Goal: Information Seeking & Learning: Learn about a topic

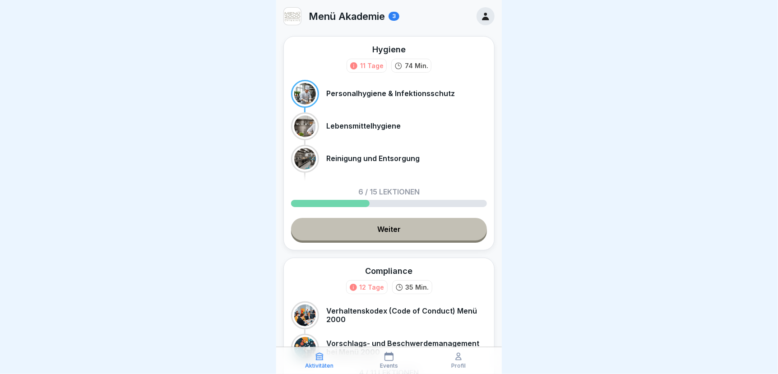
click at [374, 232] on link "Weiter" at bounding box center [389, 229] width 196 height 23
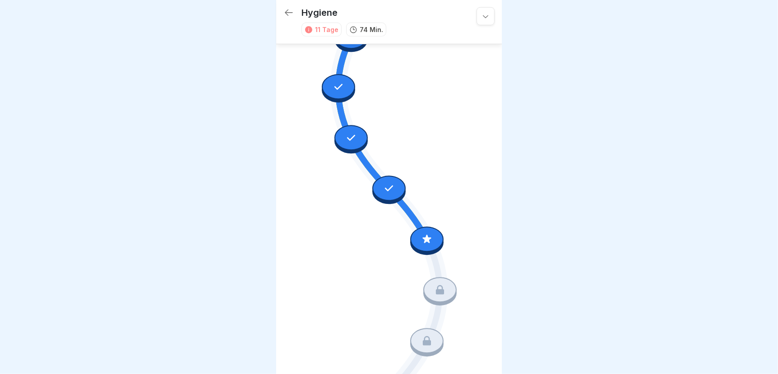
scroll to position [310, 0]
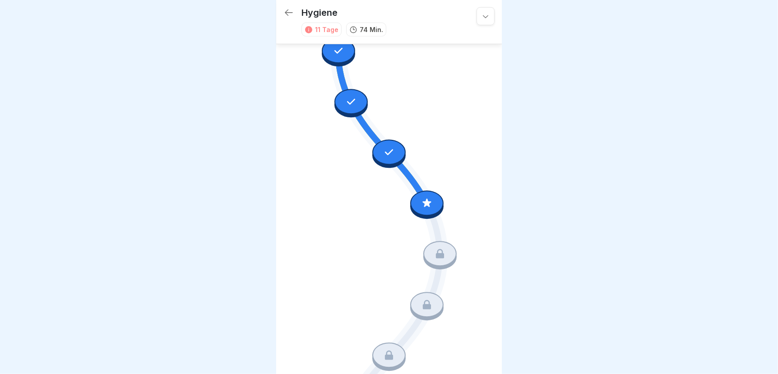
click at [423, 199] on icon at bounding box center [427, 203] width 9 height 9
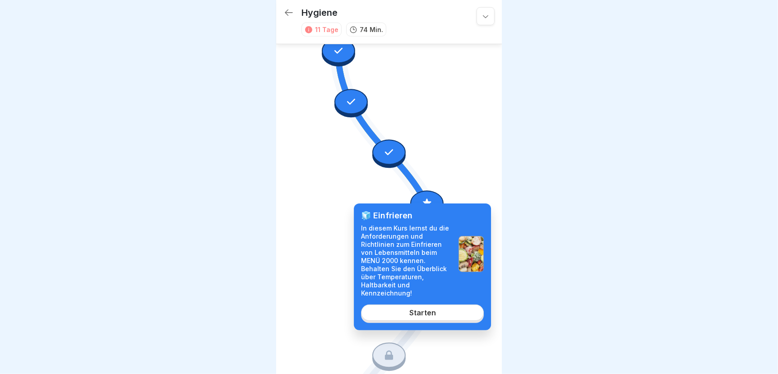
click at [404, 310] on link "Starten" at bounding box center [422, 313] width 123 height 16
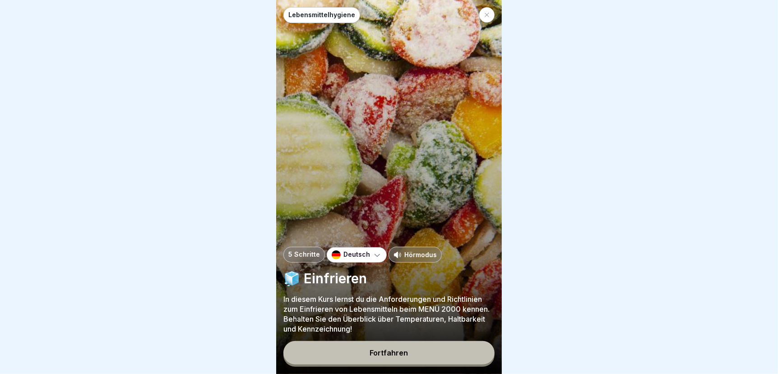
click at [393, 357] on div "Fortfahren" at bounding box center [389, 353] width 38 height 8
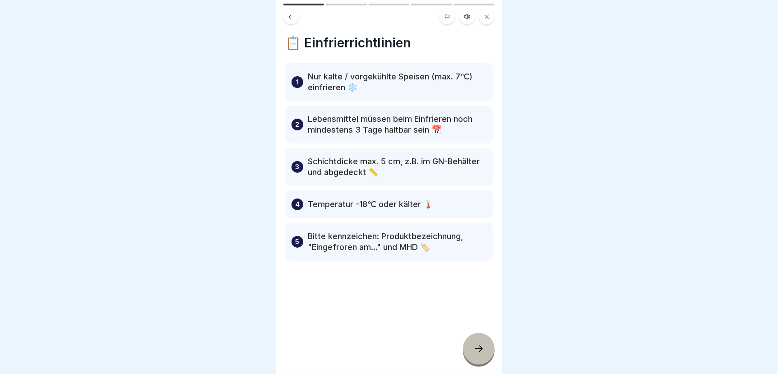
click at [479, 354] on icon at bounding box center [479, 349] width 11 height 11
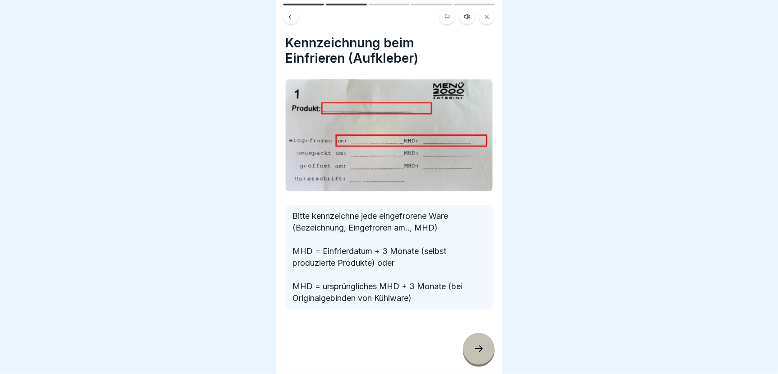
click at [479, 354] on icon at bounding box center [479, 349] width 11 height 11
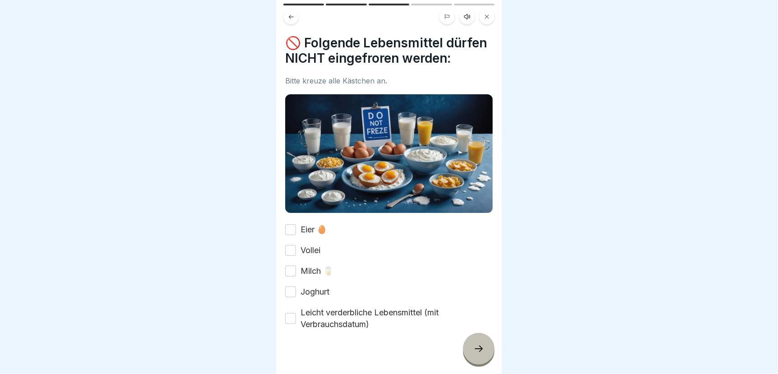
click at [289, 235] on button "Eier 🥚" at bounding box center [290, 229] width 11 height 11
click at [294, 256] on button "Vollei" at bounding box center [290, 250] width 11 height 11
click at [290, 277] on button "Milch 🥛" at bounding box center [290, 271] width 11 height 11
click at [287, 297] on button "Joghurt" at bounding box center [290, 292] width 11 height 11
click at [288, 324] on button "Leicht verderbliche Lebensmittel (mit Verbrauchsdatum)" at bounding box center [290, 318] width 11 height 11
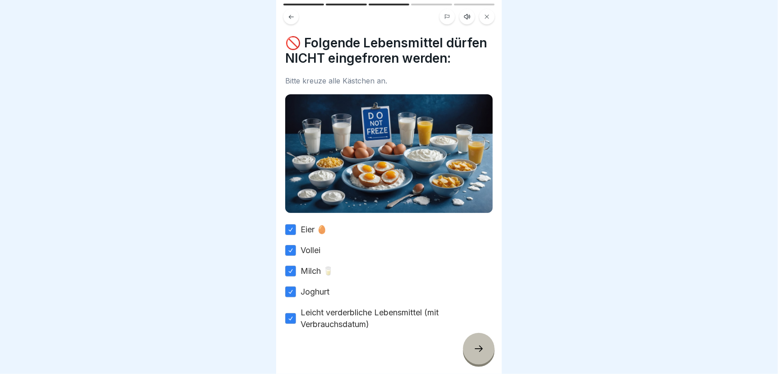
click at [474, 354] on icon at bounding box center [479, 349] width 11 height 11
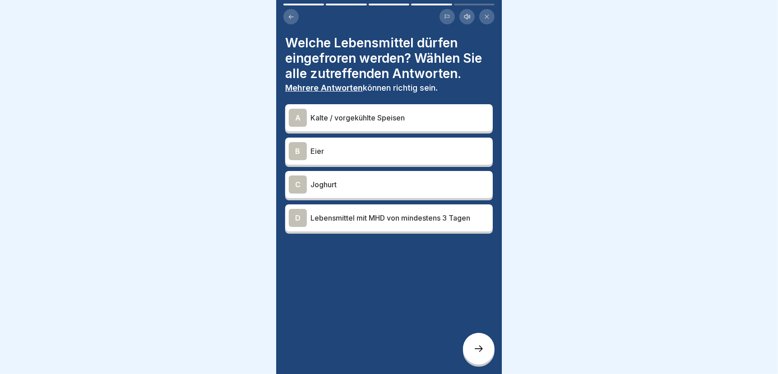
click at [321, 218] on p "Lebensmittel mit MHD von mindestens 3 Tagen" at bounding box center [400, 218] width 179 height 11
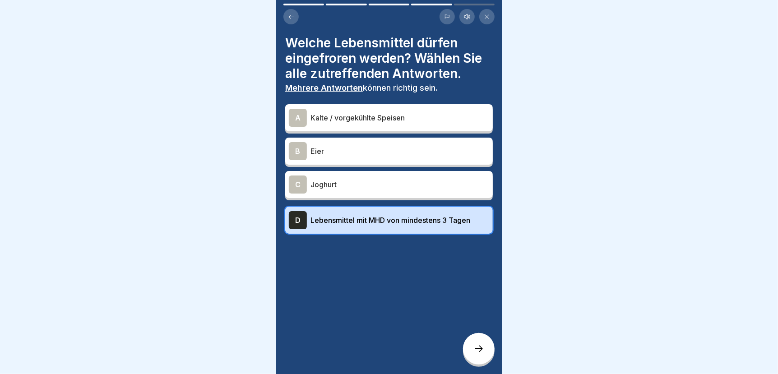
click at [359, 112] on p "Kalte / vorgekühlte Speisen" at bounding box center [400, 117] width 179 height 11
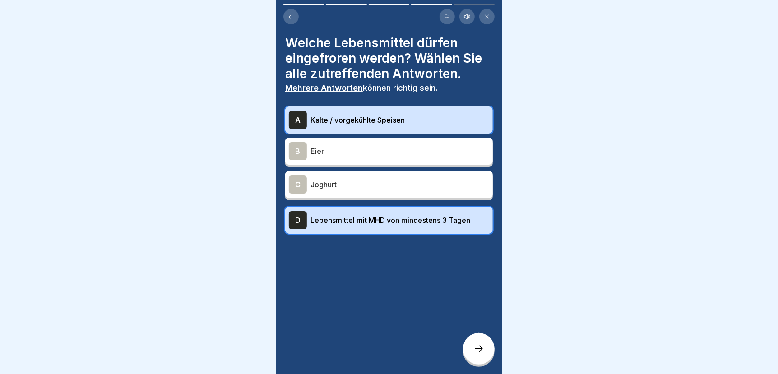
click at [478, 354] on icon at bounding box center [479, 349] width 11 height 11
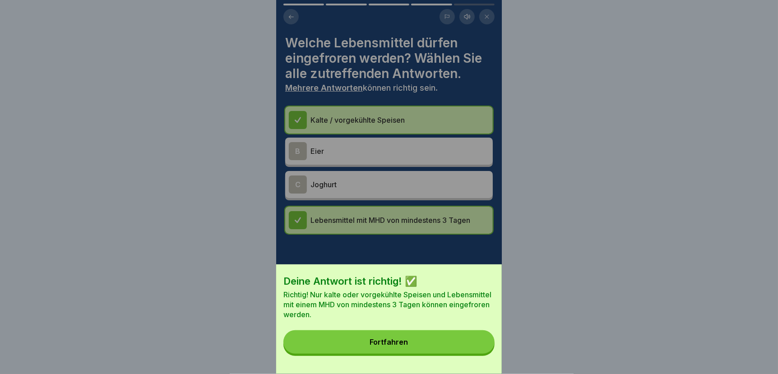
click at [459, 354] on button "Fortfahren" at bounding box center [388, 341] width 211 height 23
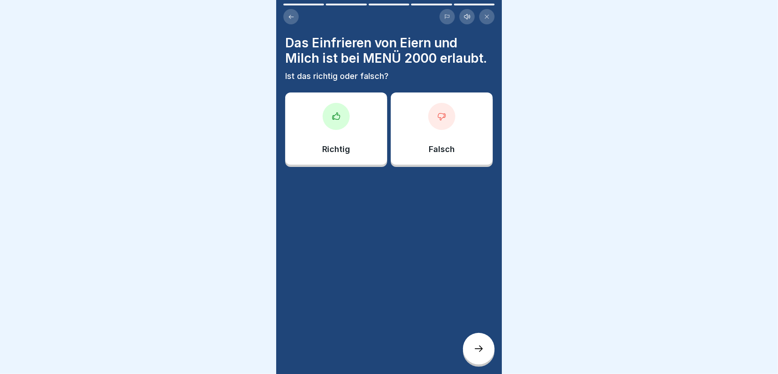
click at [435, 130] on div at bounding box center [441, 116] width 27 height 27
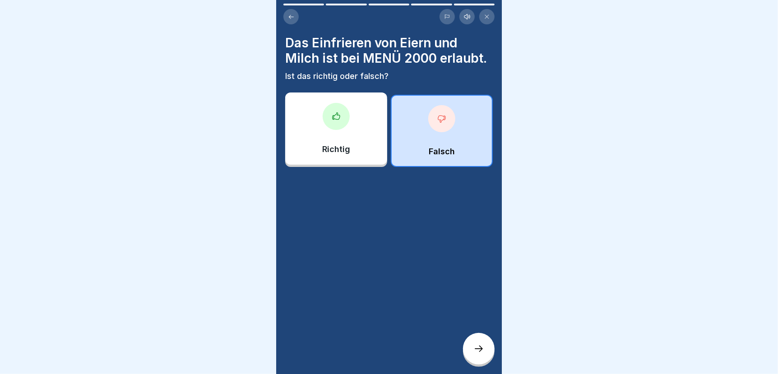
click at [476, 348] on icon at bounding box center [479, 349] width 11 height 11
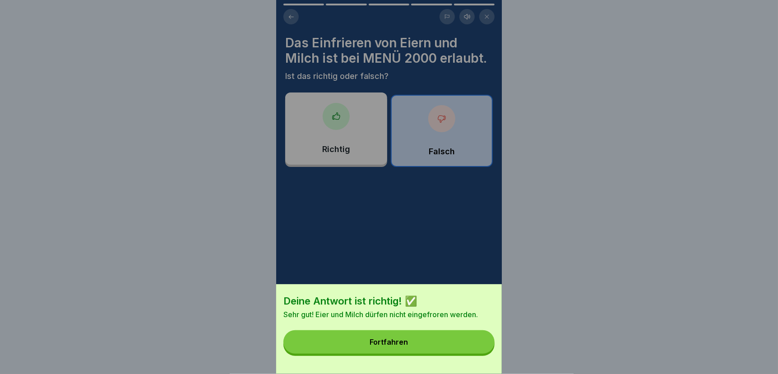
click at [454, 347] on button "Fortfahren" at bounding box center [388, 341] width 211 height 23
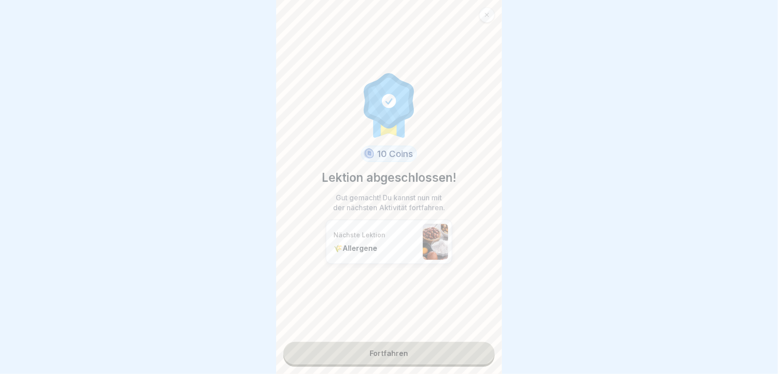
click at [447, 347] on link "Fortfahren" at bounding box center [388, 353] width 211 height 23
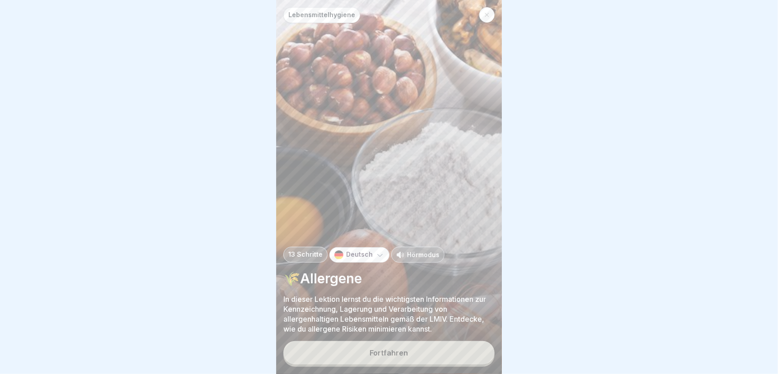
click at [406, 354] on div "Fortfahren" at bounding box center [389, 353] width 38 height 8
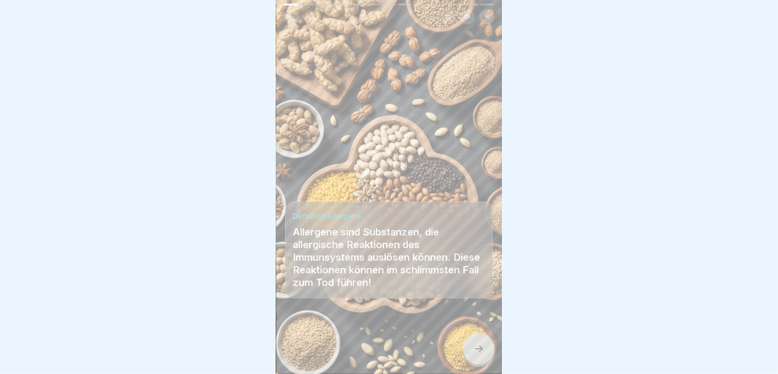
click at [479, 350] on icon at bounding box center [479, 349] width 11 height 11
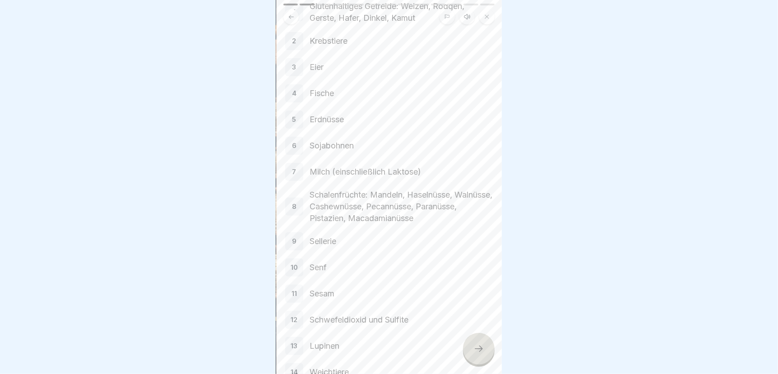
scroll to position [80, 0]
click at [481, 352] on icon at bounding box center [479, 349] width 11 height 11
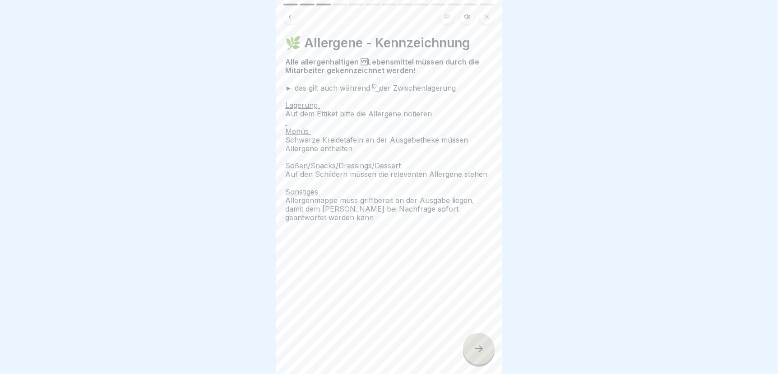
click at [480, 353] on icon at bounding box center [479, 349] width 11 height 11
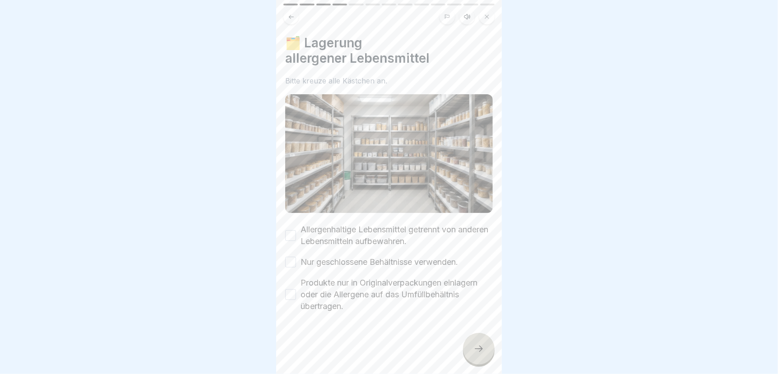
click at [293, 230] on button "Allergenhaltige Lebensmittel getrennt von anderen Lebensmitteln aufbewahren." at bounding box center [290, 235] width 11 height 11
click at [287, 257] on button "Nur geschlossene Behältnisse verwenden." at bounding box center [290, 262] width 11 height 11
click at [291, 289] on button "Produkte nur in Originalverpackungen einlagern oder die Allergene auf das Umfül…" at bounding box center [290, 294] width 11 height 11
click at [477, 346] on icon at bounding box center [479, 349] width 11 height 11
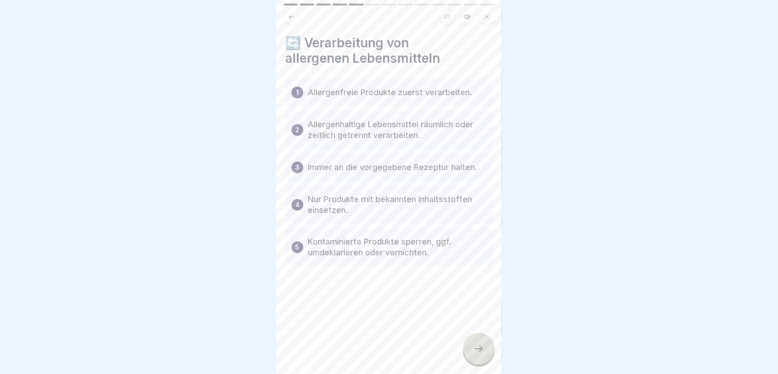
click at [479, 348] on icon at bounding box center [479, 349] width 11 height 11
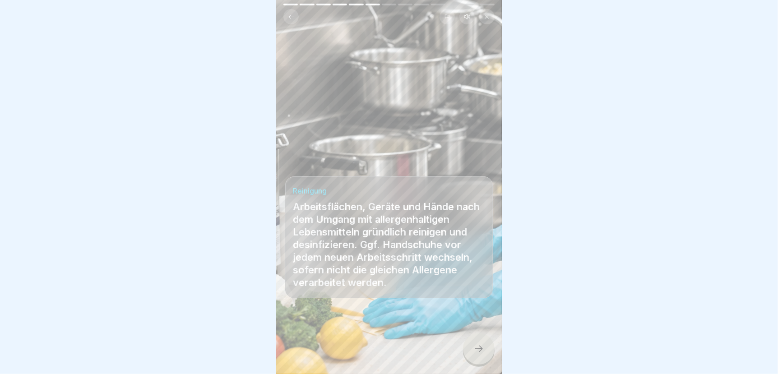
click at [479, 348] on icon at bounding box center [479, 349] width 11 height 11
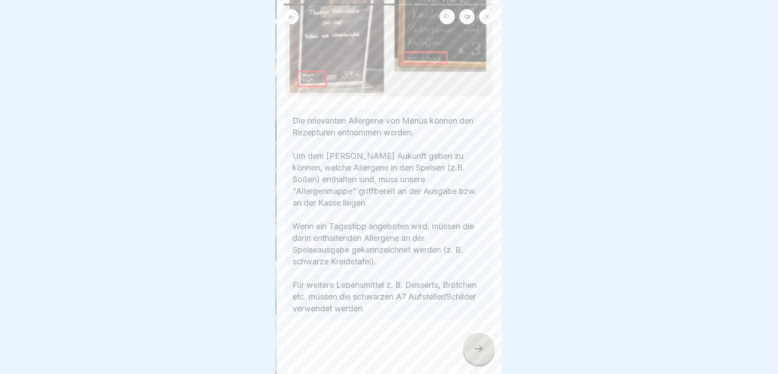
scroll to position [246, 0]
click at [478, 345] on icon at bounding box center [479, 349] width 11 height 11
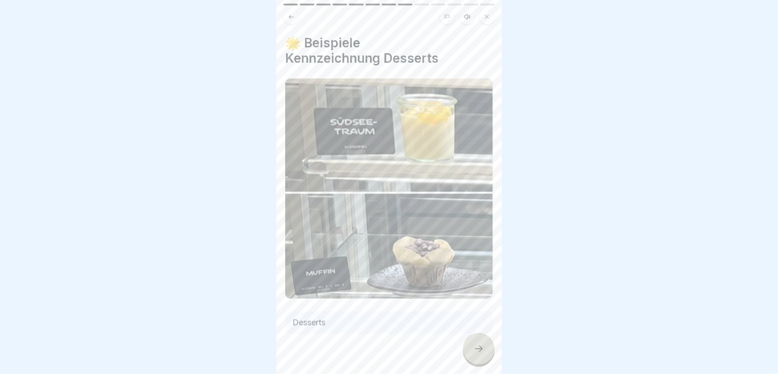
click at [479, 345] on icon at bounding box center [479, 349] width 11 height 11
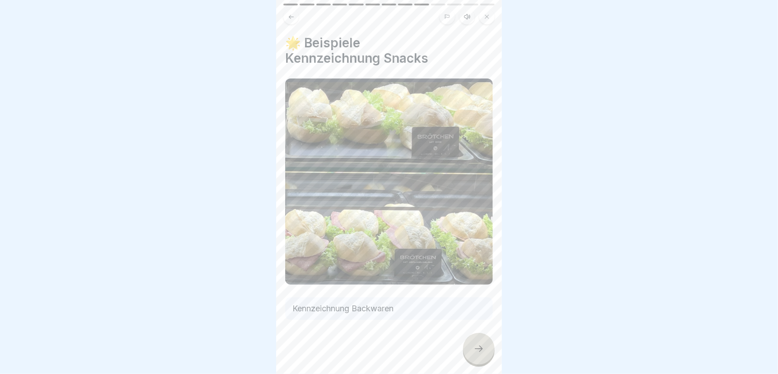
click at [475, 353] on icon at bounding box center [479, 349] width 11 height 11
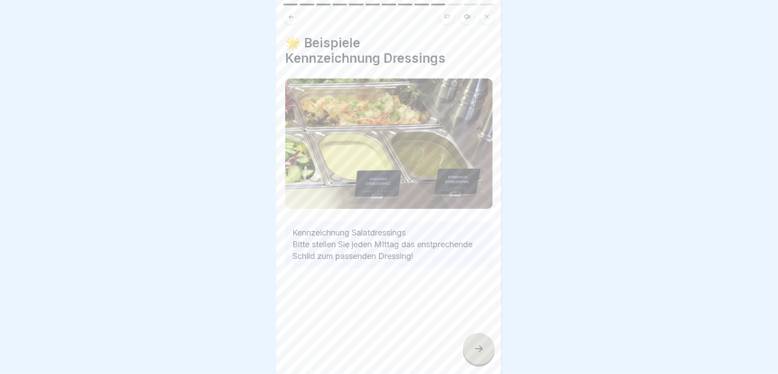
click at [483, 351] on icon at bounding box center [479, 349] width 11 height 11
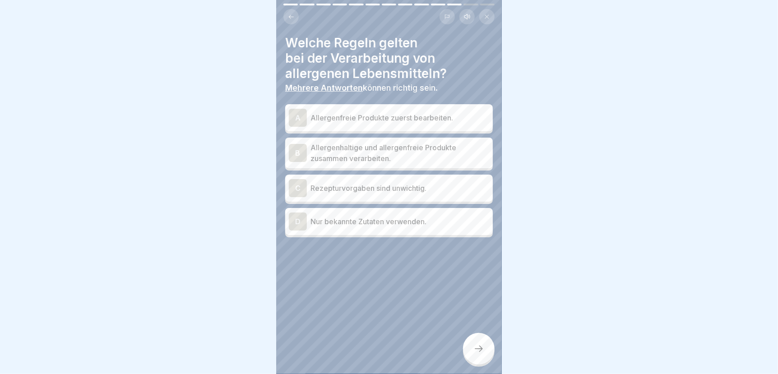
click at [347, 112] on p "Allergenfreie Produkte zuerst bearbeiten." at bounding box center [400, 117] width 179 height 11
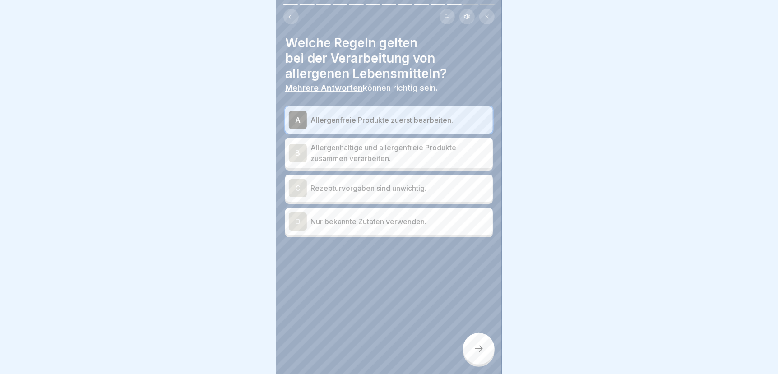
click at [341, 216] on p "Nur bekannte Zutaten verwenden." at bounding box center [400, 221] width 179 height 11
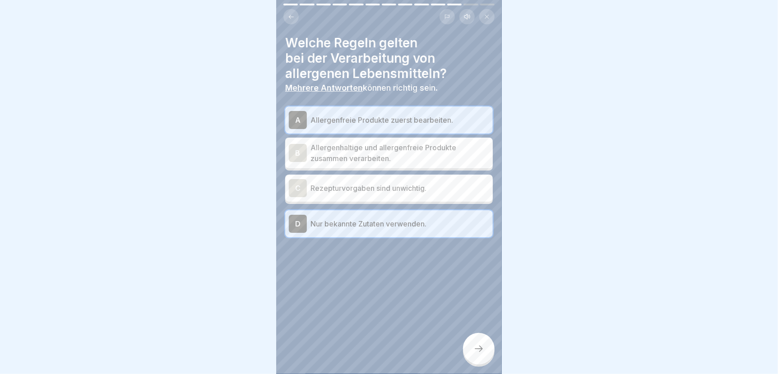
click at [474, 350] on icon at bounding box center [479, 349] width 11 height 11
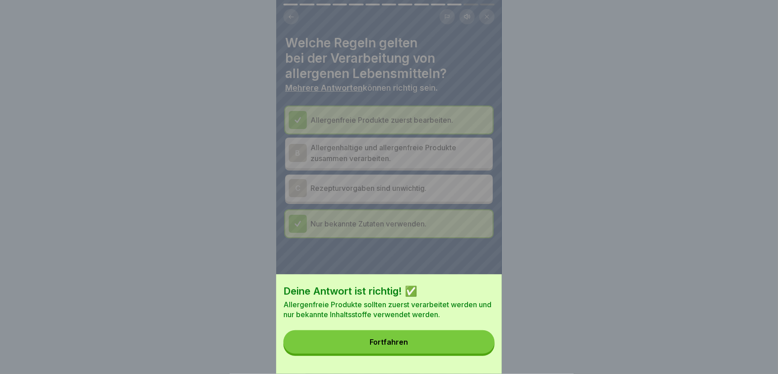
click at [429, 354] on button "Fortfahren" at bounding box center [388, 341] width 211 height 23
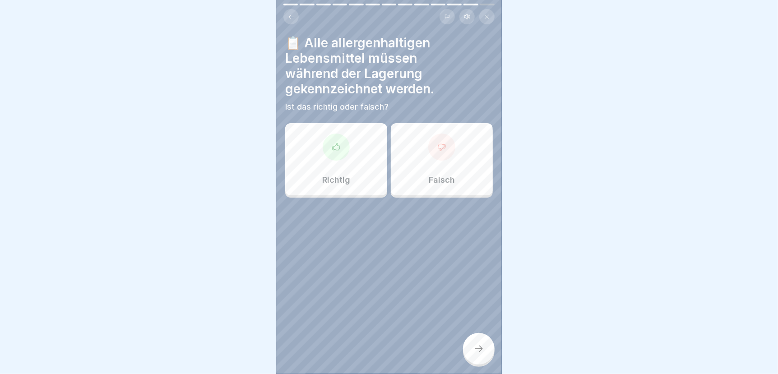
click at [331, 148] on div at bounding box center [336, 147] width 27 height 27
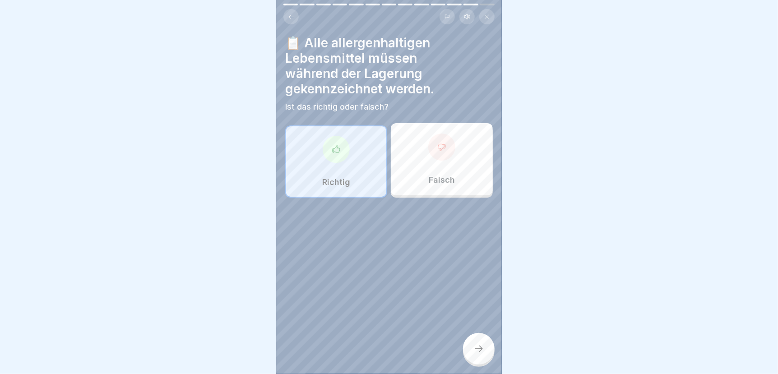
click at [474, 347] on icon at bounding box center [479, 349] width 11 height 11
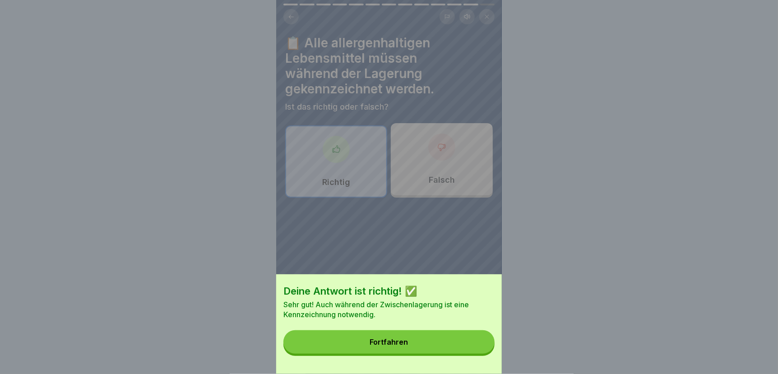
click at [454, 347] on button "Fortfahren" at bounding box center [388, 341] width 211 height 23
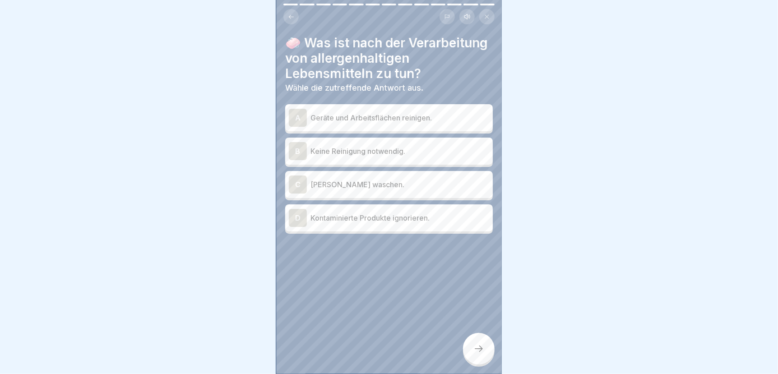
click at [341, 123] on p "Geräte und Arbeitsflächen reinigen." at bounding box center [400, 117] width 179 height 11
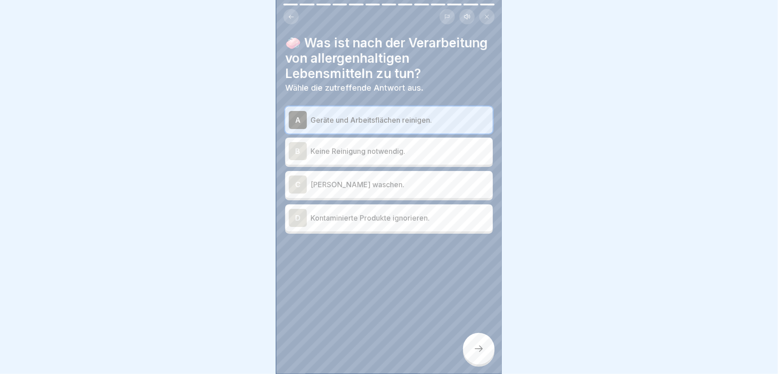
click at [478, 355] on div at bounding box center [479, 349] width 32 height 32
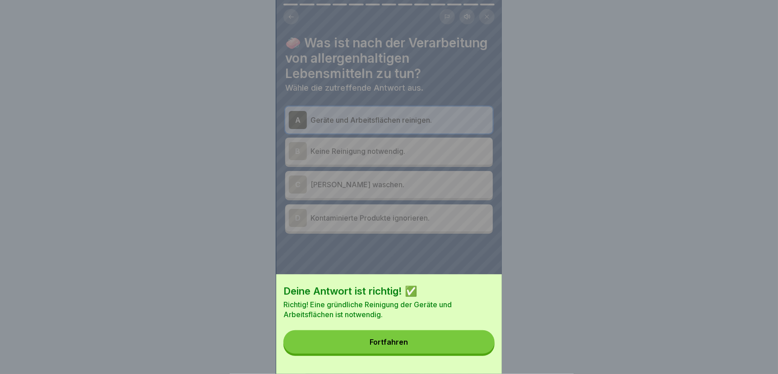
click at [459, 352] on button "Fortfahren" at bounding box center [388, 341] width 211 height 23
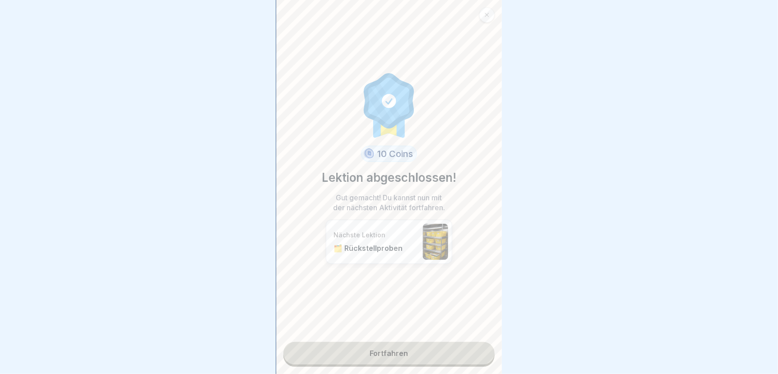
click at [403, 344] on link "Fortfahren" at bounding box center [388, 353] width 211 height 23
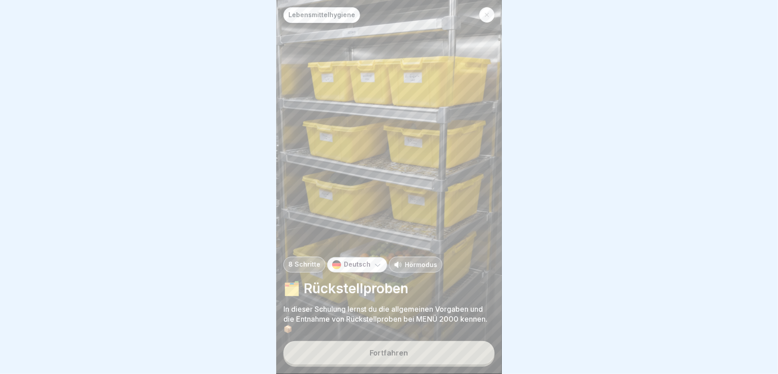
click at [387, 352] on div "Fortfahren" at bounding box center [389, 353] width 38 height 8
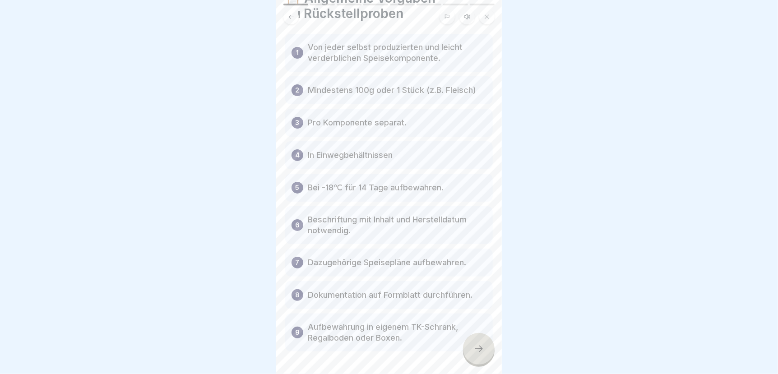
scroll to position [76, 0]
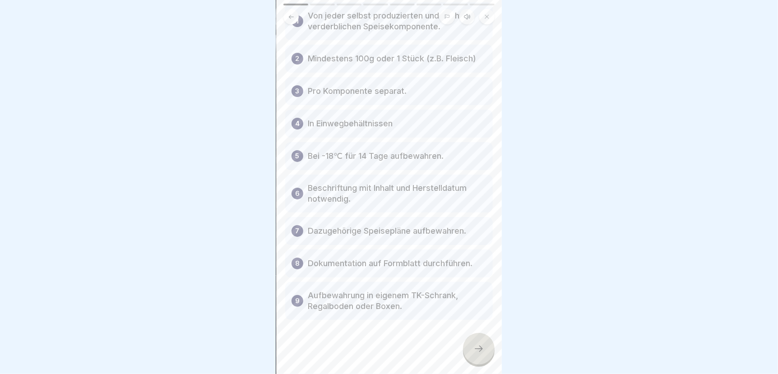
click at [481, 352] on icon at bounding box center [479, 349] width 11 height 11
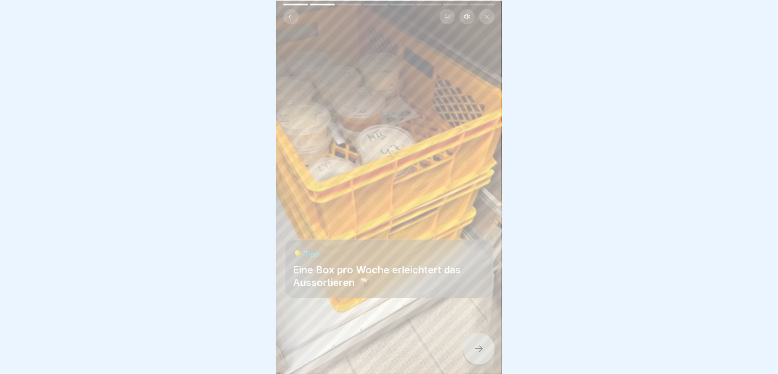
click at [481, 352] on icon at bounding box center [479, 349] width 11 height 11
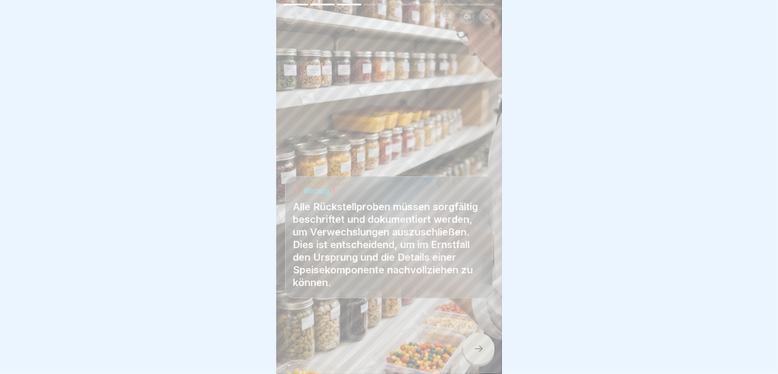
click at [480, 351] on icon at bounding box center [479, 349] width 11 height 11
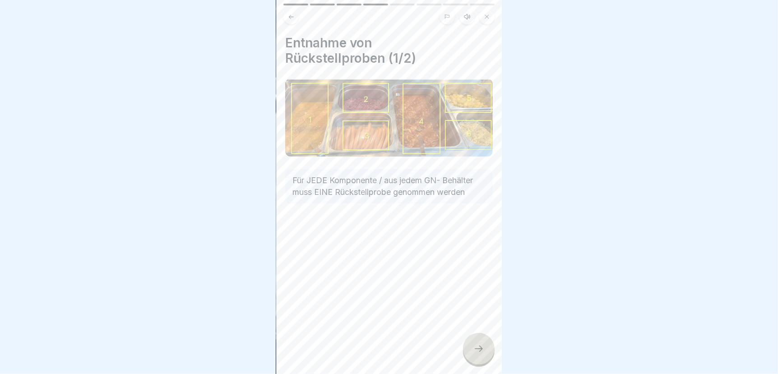
click at [480, 351] on icon at bounding box center [479, 349] width 11 height 11
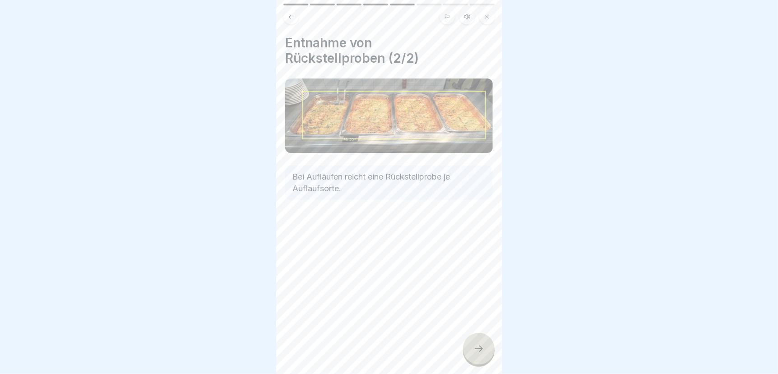
click at [480, 351] on icon at bounding box center [479, 349] width 11 height 11
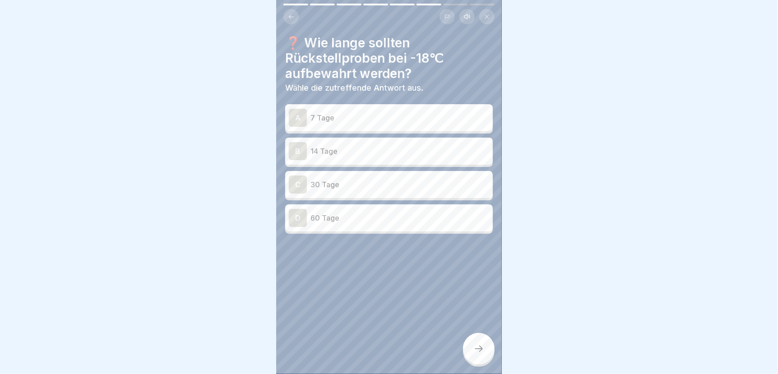
click at [346, 146] on p "14 Tage" at bounding box center [400, 151] width 179 height 11
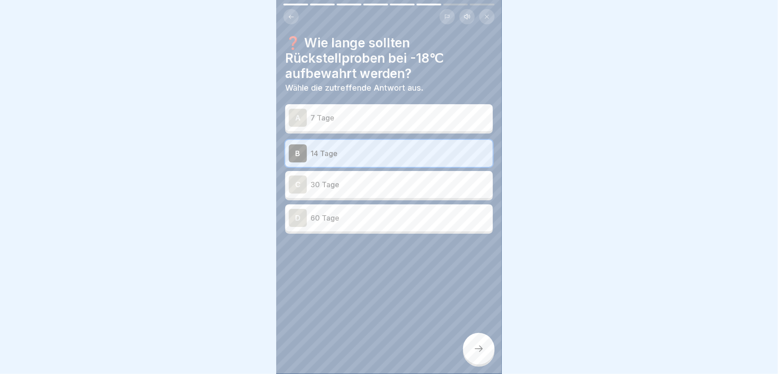
click at [483, 346] on icon at bounding box center [479, 349] width 11 height 11
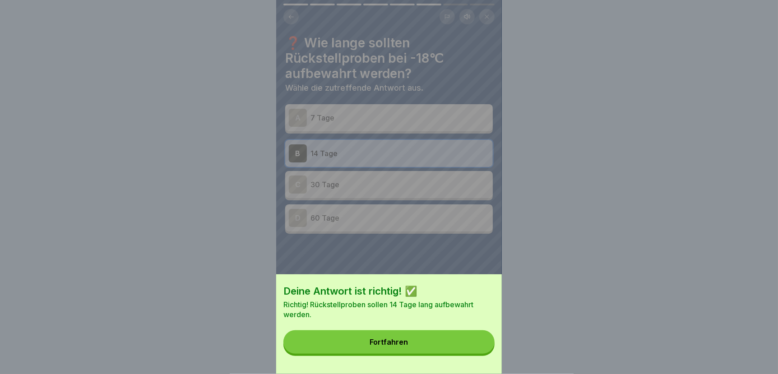
click at [464, 348] on button "Fortfahren" at bounding box center [388, 341] width 211 height 23
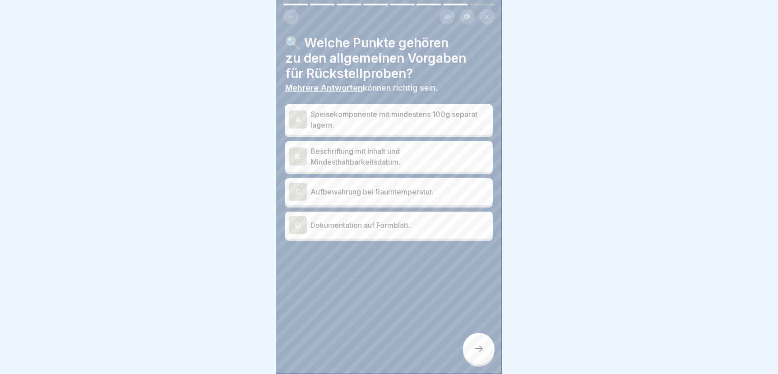
click at [354, 221] on p "Dokumentation auf Formblatt." at bounding box center [400, 225] width 179 height 11
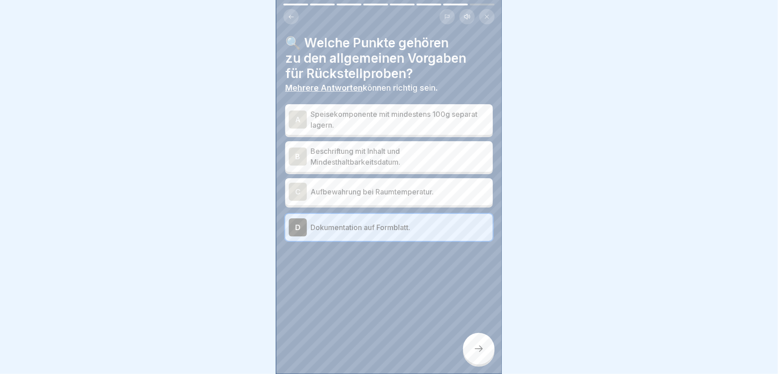
click at [381, 112] on p "Speisekomponente mit mindestens 100g separat lagern." at bounding box center [400, 120] width 179 height 22
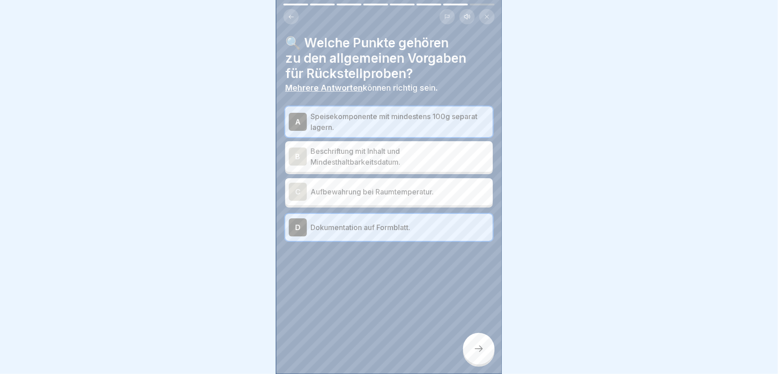
click at [395, 153] on p "Beschriftung mit Inhalt und Mindesthaltbarkeitsdatum." at bounding box center [400, 157] width 179 height 22
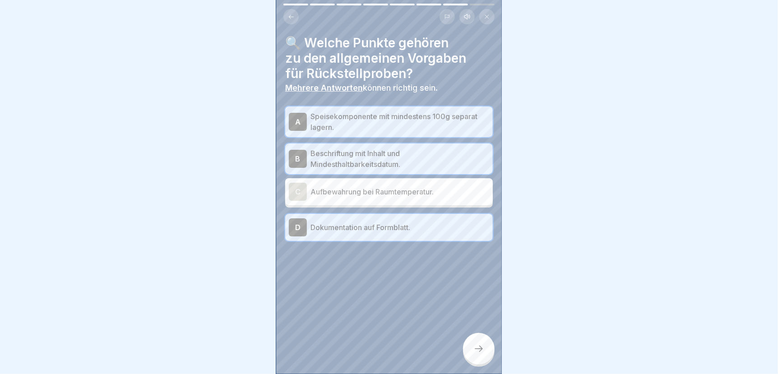
click at [481, 349] on icon at bounding box center [479, 349] width 8 height 6
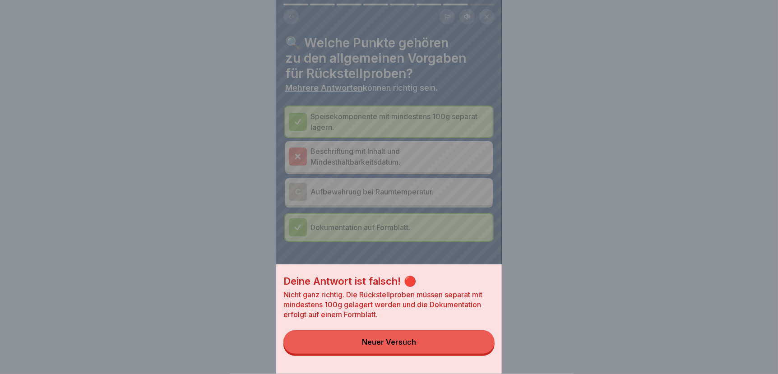
click at [456, 351] on button "Neuer Versuch" at bounding box center [388, 341] width 211 height 23
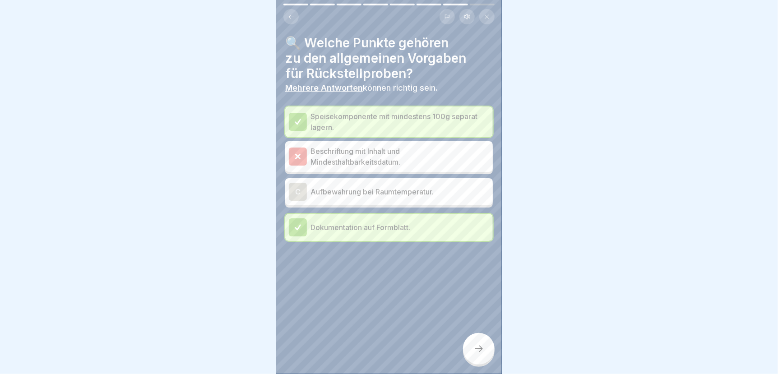
click at [481, 347] on icon at bounding box center [479, 349] width 11 height 11
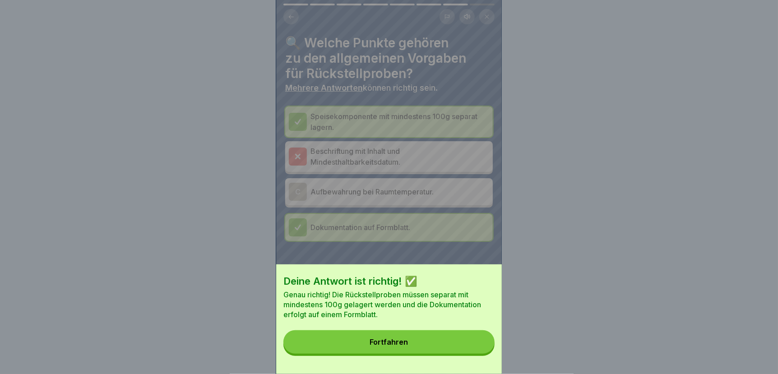
click at [469, 343] on button "Fortfahren" at bounding box center [388, 341] width 211 height 23
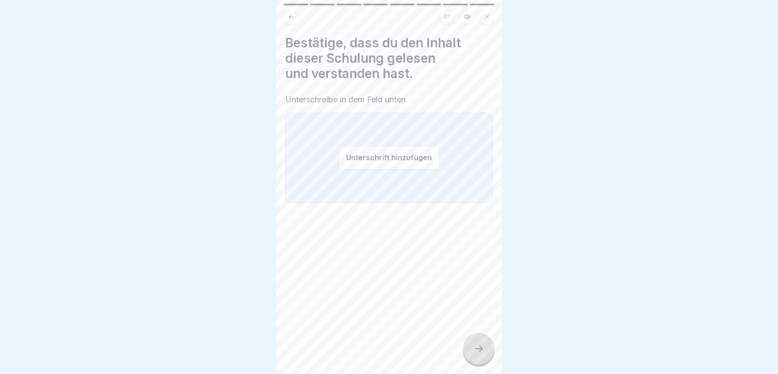
click at [387, 149] on button "Unterschrift hinzufügen" at bounding box center [389, 158] width 101 height 24
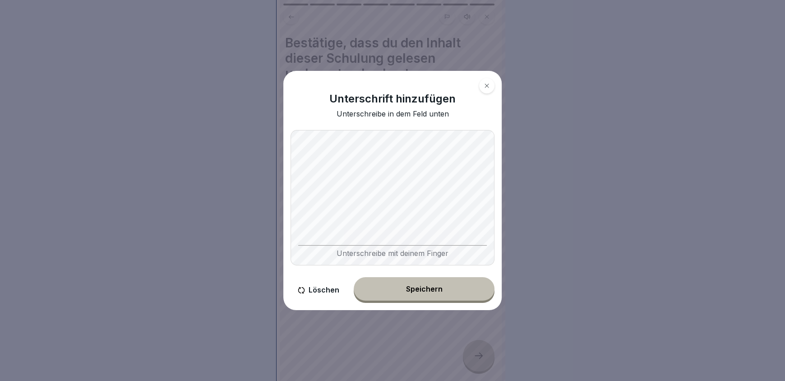
click at [413, 287] on div "Speichern" at bounding box center [424, 289] width 37 height 8
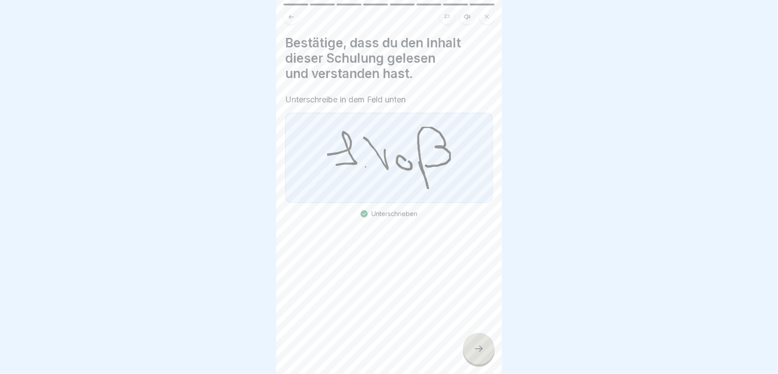
click at [479, 362] on div at bounding box center [479, 349] width 32 height 32
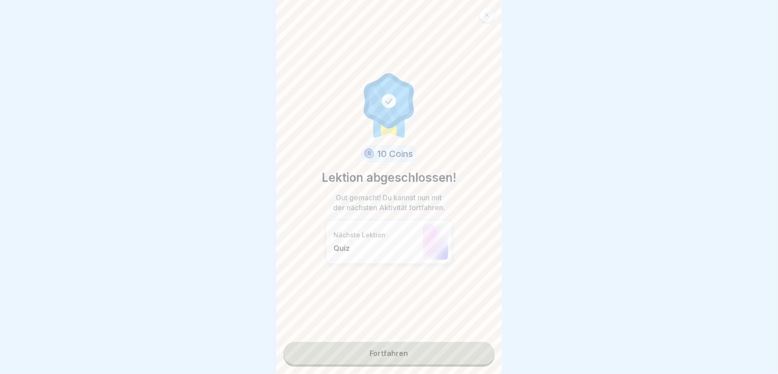
click at [426, 356] on link "Fortfahren" at bounding box center [388, 353] width 211 height 23
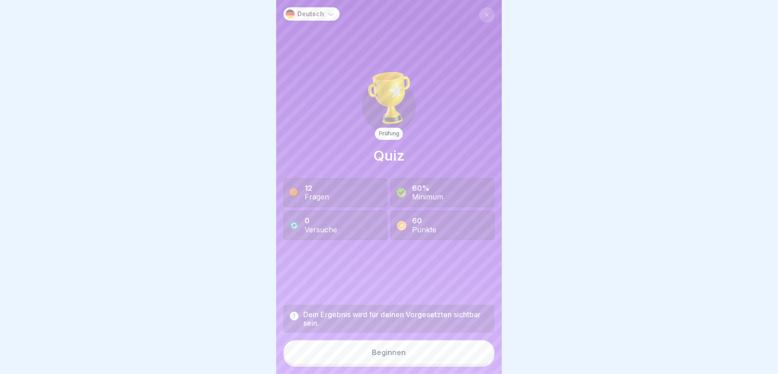
click at [378, 363] on button "Beginnen" at bounding box center [388, 352] width 211 height 24
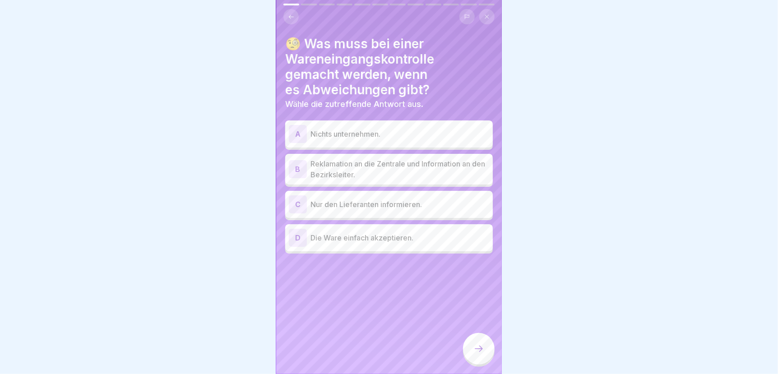
click at [334, 167] on p "Reklamation an die Zentrale und Information an den Bezirksleiter." at bounding box center [400, 169] width 179 height 22
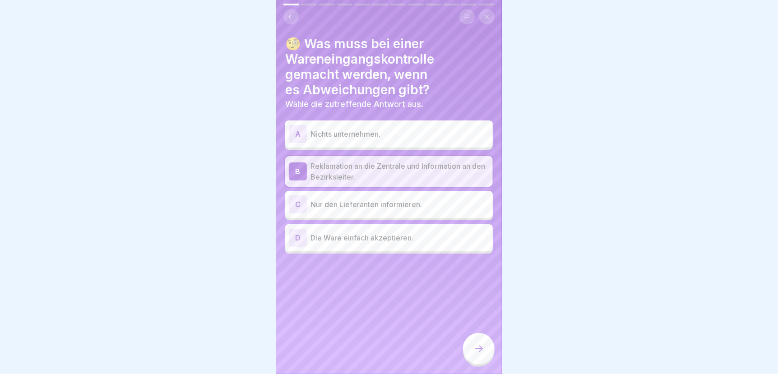
click at [478, 354] on icon at bounding box center [479, 349] width 11 height 11
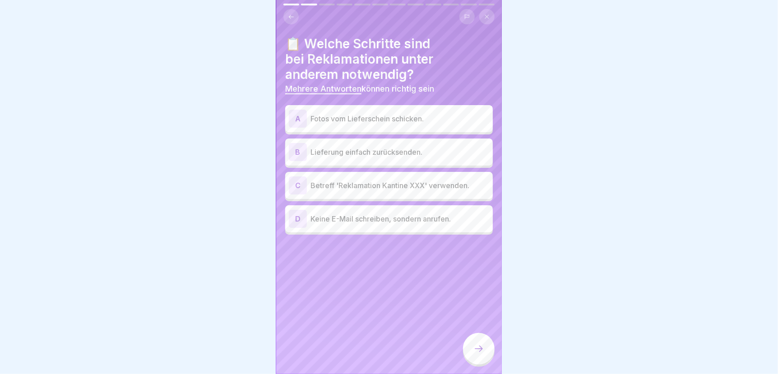
click at [403, 116] on p "Fotos vom Lieferschein schicken." at bounding box center [400, 118] width 179 height 11
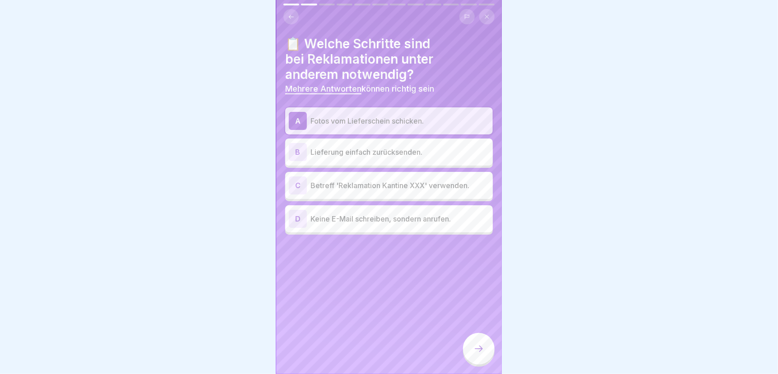
click at [372, 186] on p "Betreff 'Reklamation Kantine XXX' verwenden." at bounding box center [400, 185] width 179 height 11
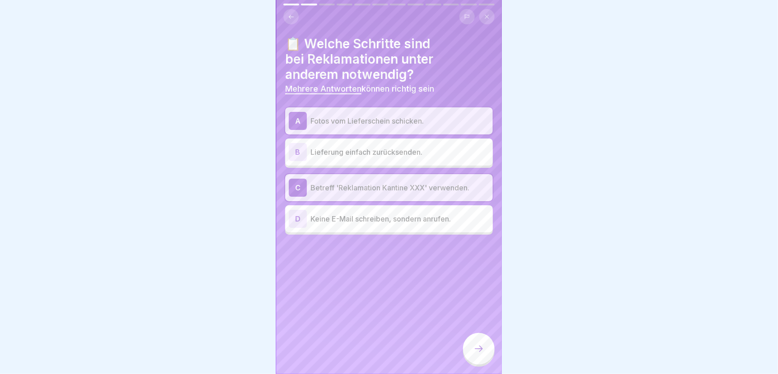
click at [474, 353] on icon at bounding box center [479, 349] width 11 height 11
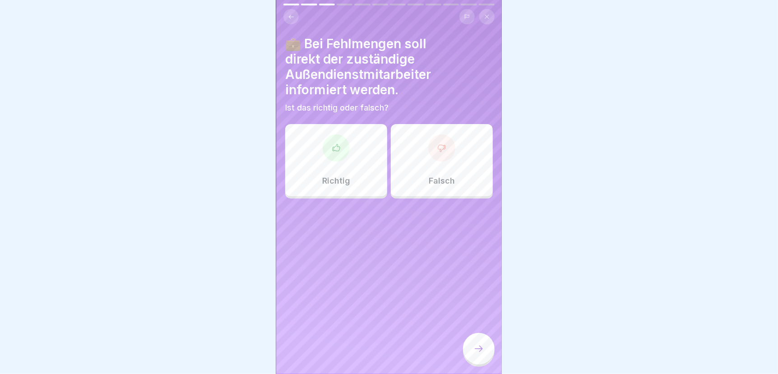
click at [329, 165] on div "Richtig" at bounding box center [336, 160] width 102 height 72
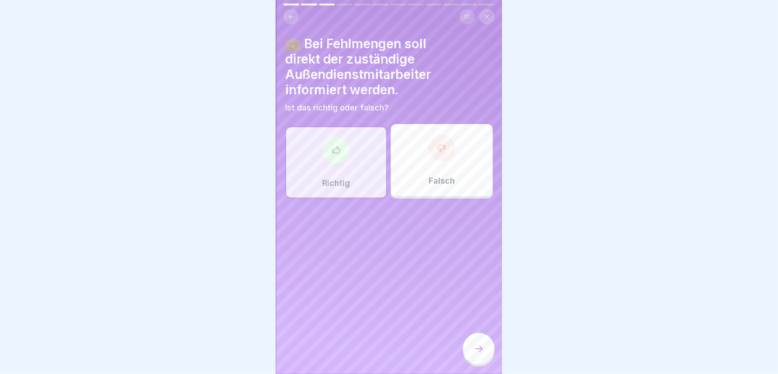
click at [474, 354] on icon at bounding box center [479, 349] width 11 height 11
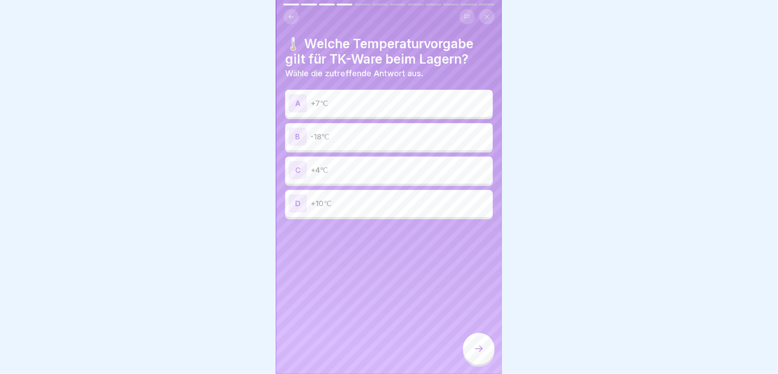
click at [337, 138] on p "-18℃" at bounding box center [400, 136] width 179 height 11
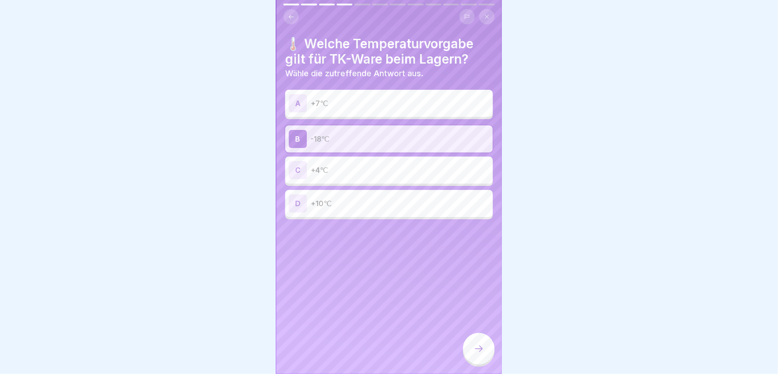
click at [480, 351] on icon at bounding box center [479, 349] width 11 height 11
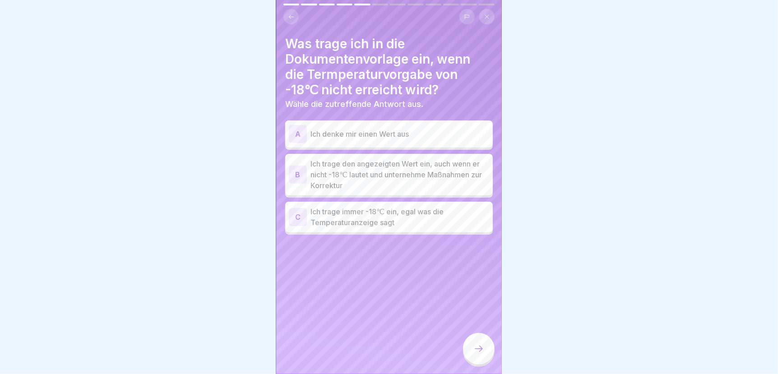
click at [351, 175] on p "Ich trage den angezeigten Wert ein, auch wenn er nicht -18℃ lautet und unterneh…" at bounding box center [400, 174] width 179 height 33
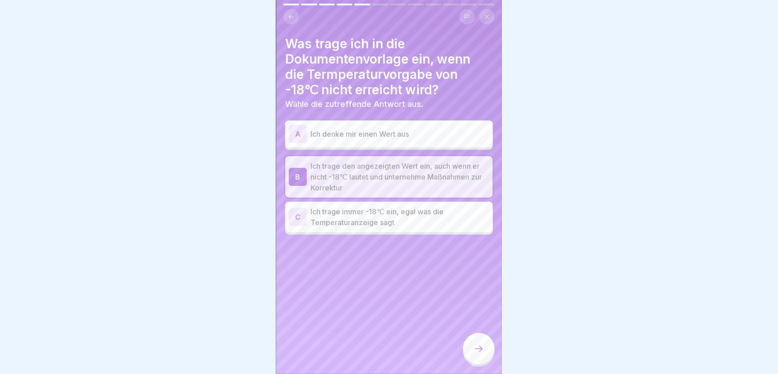
click at [477, 354] on icon at bounding box center [479, 349] width 11 height 11
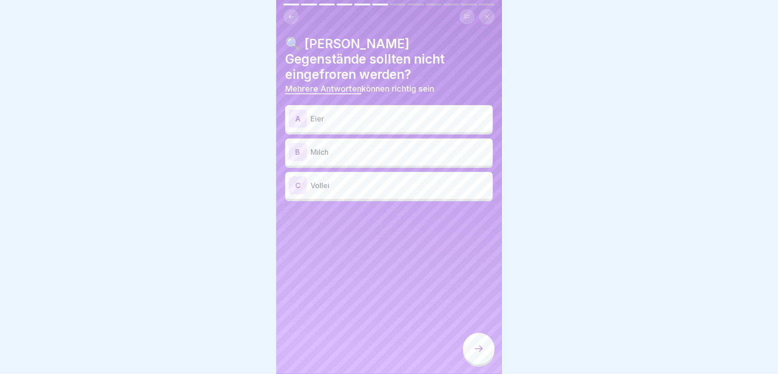
click at [328, 113] on p "Eier" at bounding box center [400, 118] width 179 height 11
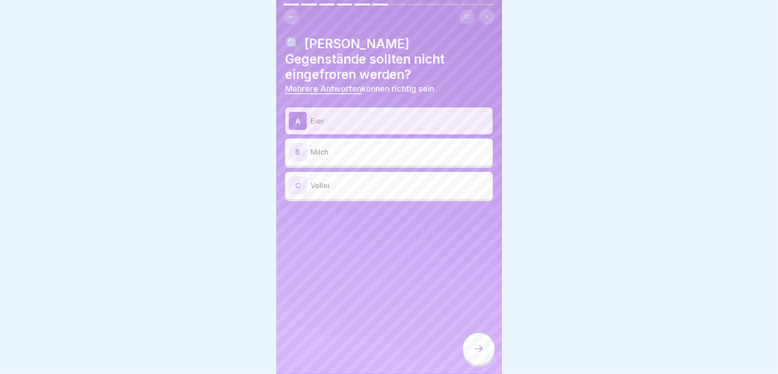
click at [347, 147] on p "Milch" at bounding box center [400, 152] width 179 height 11
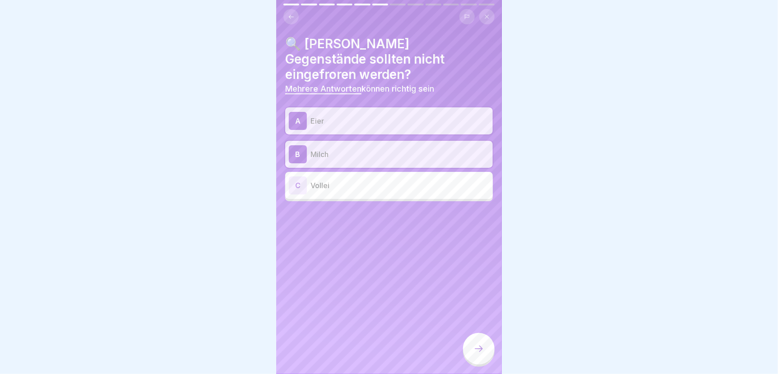
click at [353, 180] on p "Vollei" at bounding box center [400, 185] width 179 height 11
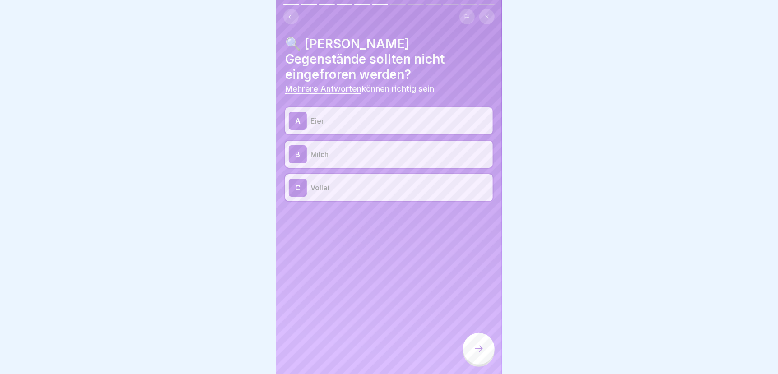
click at [485, 356] on div at bounding box center [479, 349] width 32 height 32
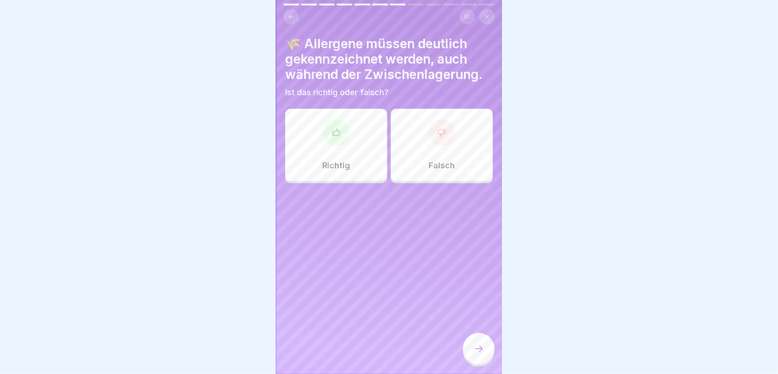
click at [330, 159] on div "Richtig" at bounding box center [336, 145] width 102 height 72
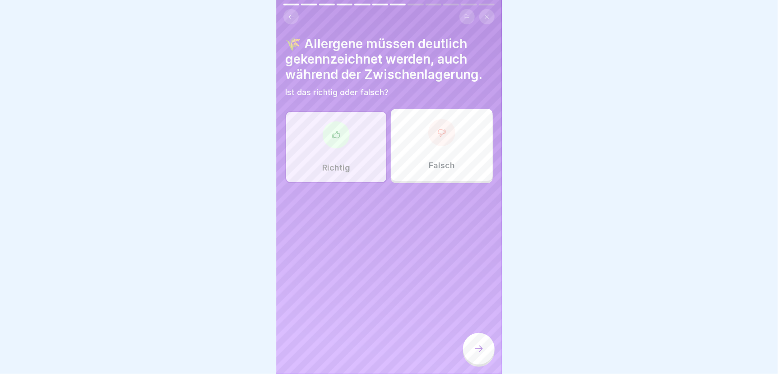
click at [483, 354] on icon at bounding box center [479, 349] width 11 height 11
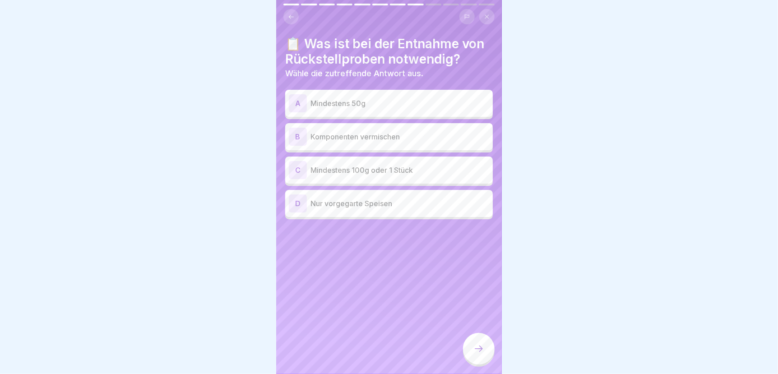
click at [373, 167] on p "Mindestens 100g oder 1 Stück" at bounding box center [400, 170] width 179 height 11
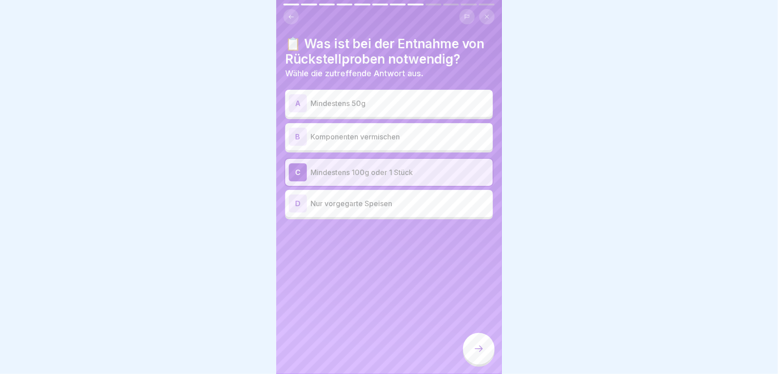
click at [482, 354] on icon at bounding box center [479, 349] width 11 height 11
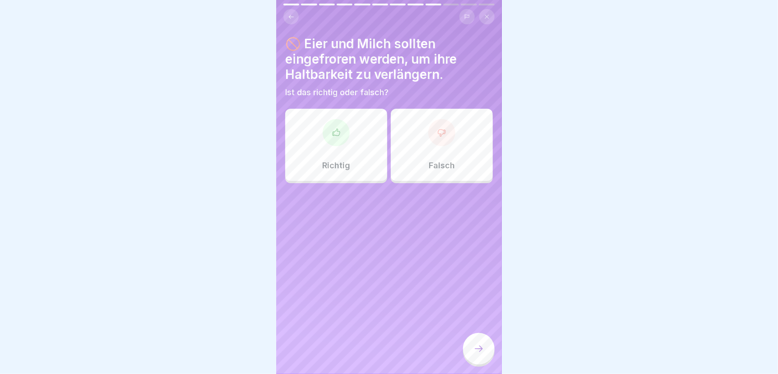
click at [436, 161] on p "Falsch" at bounding box center [442, 166] width 26 height 10
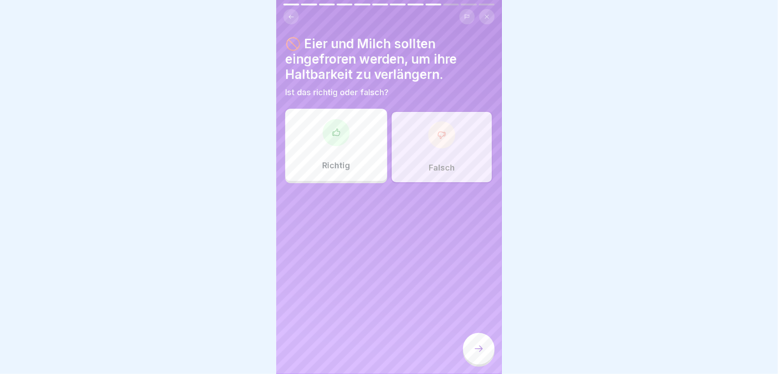
click at [481, 354] on icon at bounding box center [479, 349] width 11 height 11
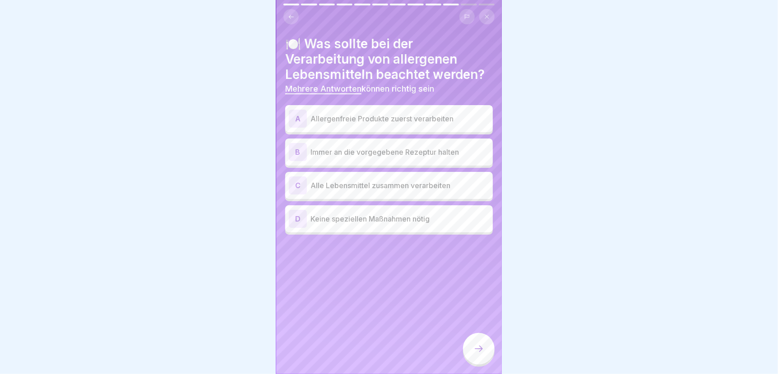
click at [406, 117] on p "Allergenfreie Produkte zuerst verarbeiten" at bounding box center [400, 118] width 179 height 11
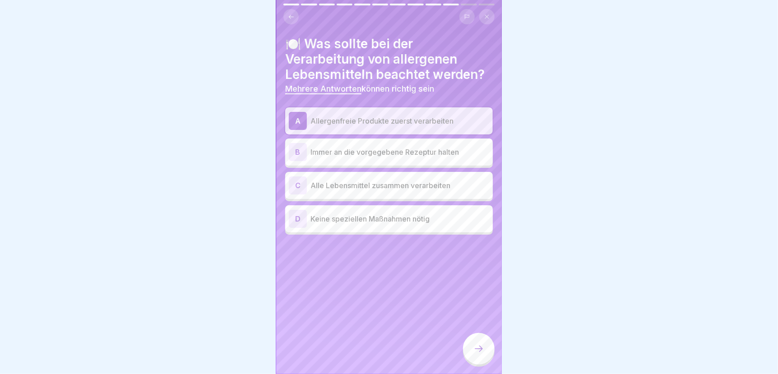
click at [403, 151] on p "Immer an die vorgegebene Rezeptur halten" at bounding box center [400, 152] width 179 height 11
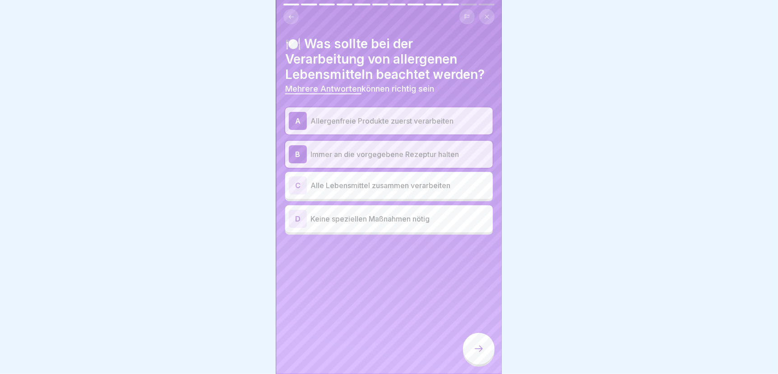
click at [478, 354] on icon at bounding box center [479, 349] width 11 height 11
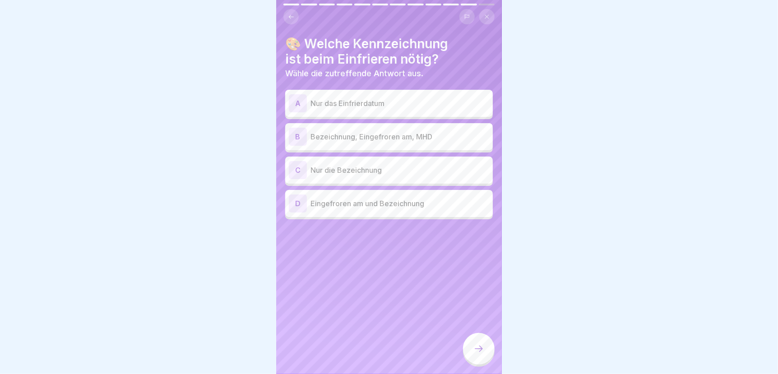
click at [383, 134] on p "Bezeichnung, Eingefroren am, MHD" at bounding box center [400, 136] width 179 height 11
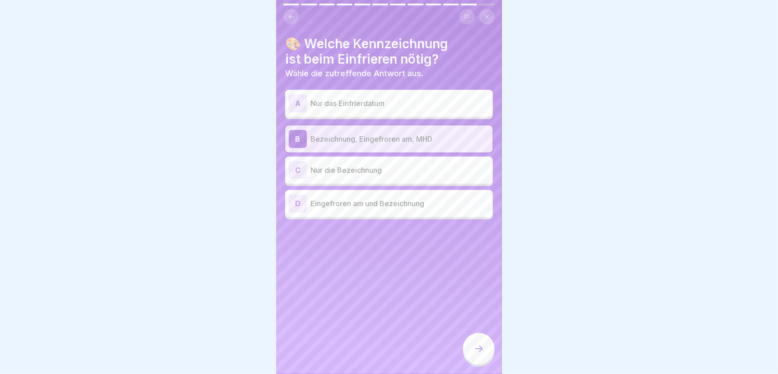
click at [474, 354] on icon at bounding box center [479, 349] width 11 height 11
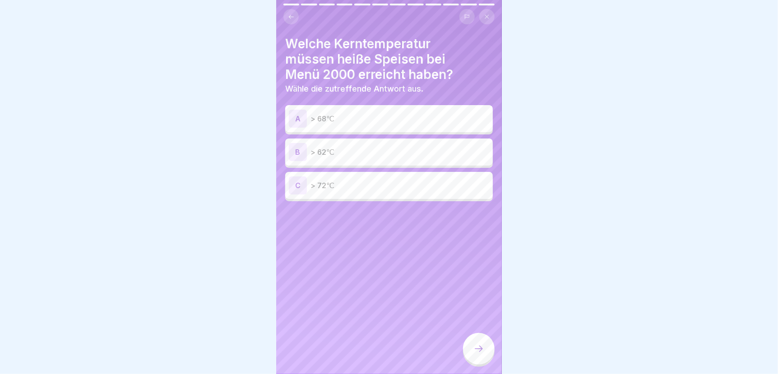
click at [329, 186] on p "> 72℃" at bounding box center [400, 185] width 179 height 11
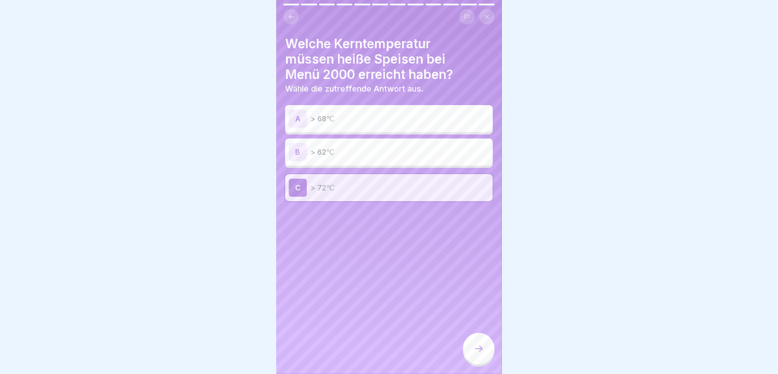
click at [477, 353] on icon at bounding box center [479, 349] width 11 height 11
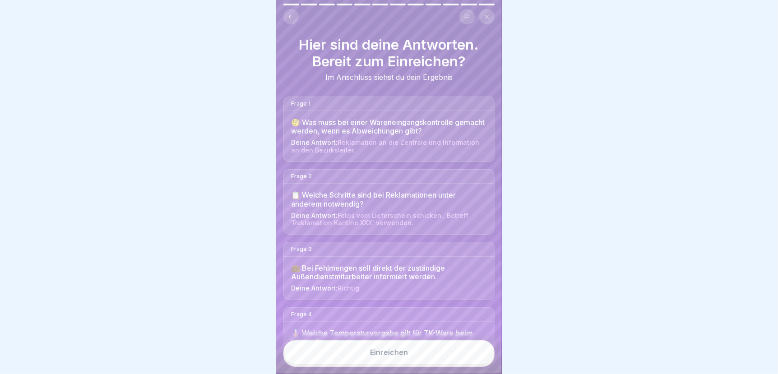
click at [448, 359] on button "Einreichen" at bounding box center [388, 352] width 211 height 24
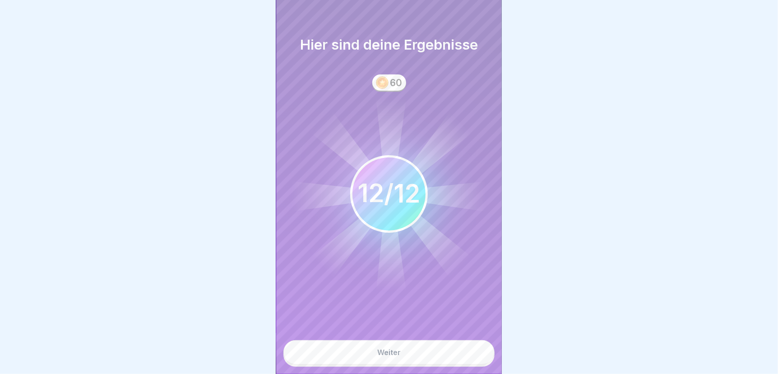
click at [448, 359] on button "Weiter" at bounding box center [388, 352] width 211 height 24
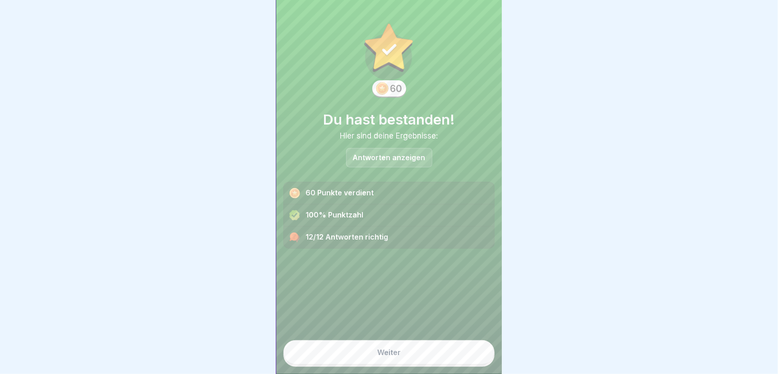
click at [446, 358] on button "Weiter" at bounding box center [388, 352] width 211 height 24
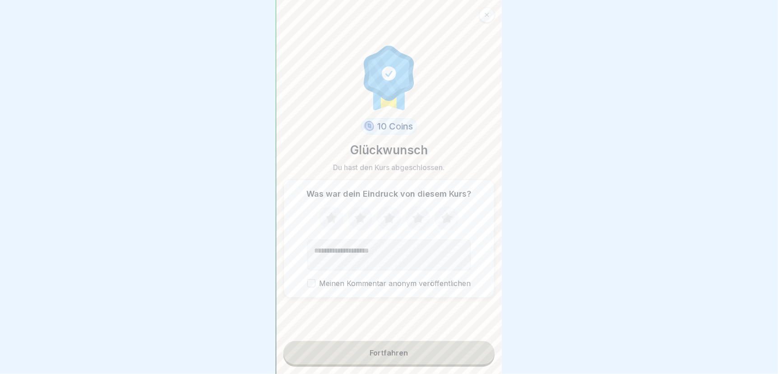
click at [414, 218] on icon at bounding box center [418, 217] width 12 height 11
click at [433, 357] on button "Fortfahren" at bounding box center [388, 352] width 211 height 23
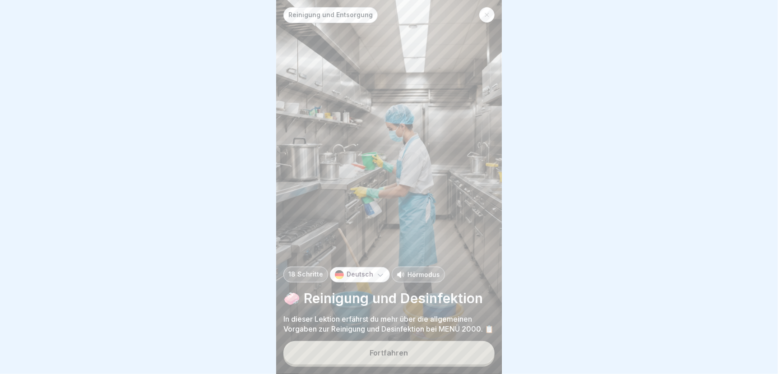
scroll to position [7, 0]
